Goal: Navigation & Orientation: Understand site structure

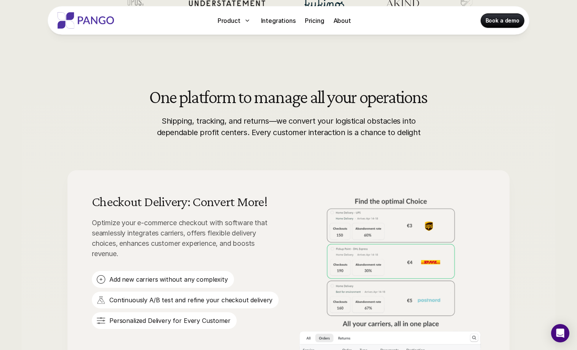
scroll to position [337, 0]
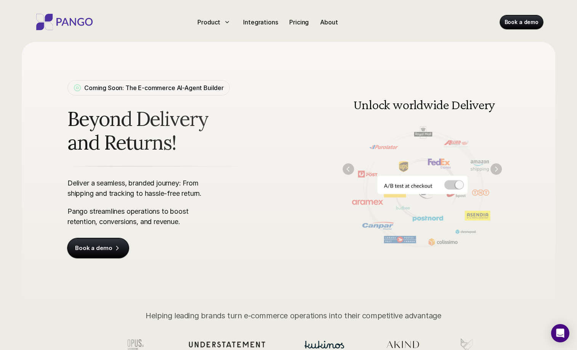
click at [449, 183] on img at bounding box center [422, 168] width 175 height 177
drag, startPoint x: 457, startPoint y: 185, endPoint x: 368, endPoint y: 179, distance: 89.5
click at [368, 179] on img at bounding box center [422, 168] width 175 height 177
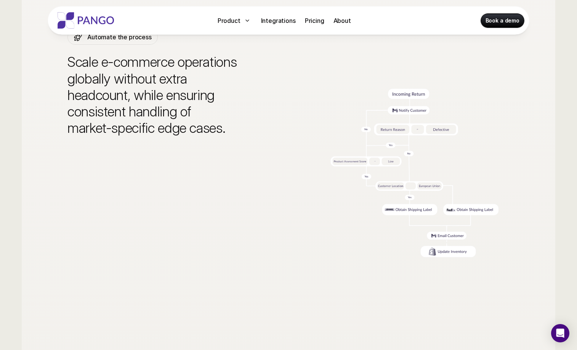
scroll to position [2253, 0]
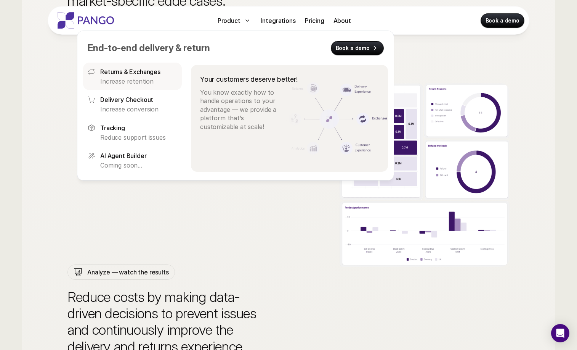
click at [117, 81] on p "Increase retention" at bounding box center [138, 81] width 77 height 8
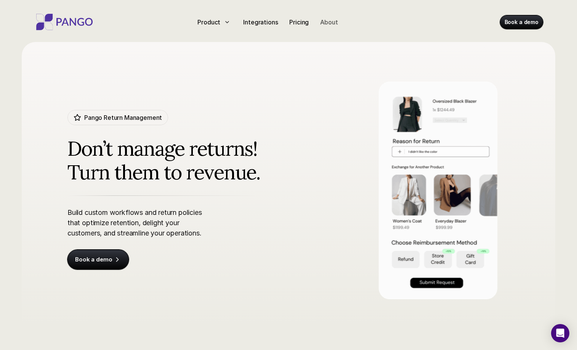
click at [334, 24] on p "About" at bounding box center [329, 22] width 18 height 9
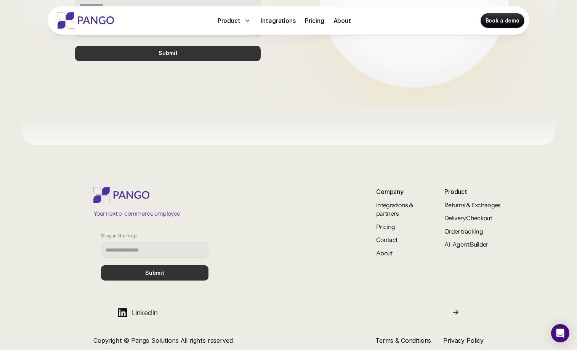
scroll to position [626, 0]
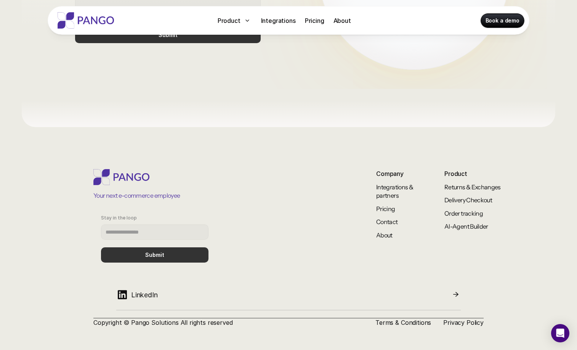
click at [116, 180] on img at bounding box center [121, 177] width 56 height 16
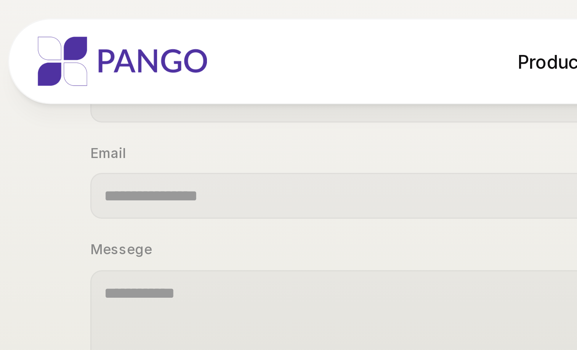
scroll to position [511, 0]
